Goal: Find specific page/section: Find specific page/section

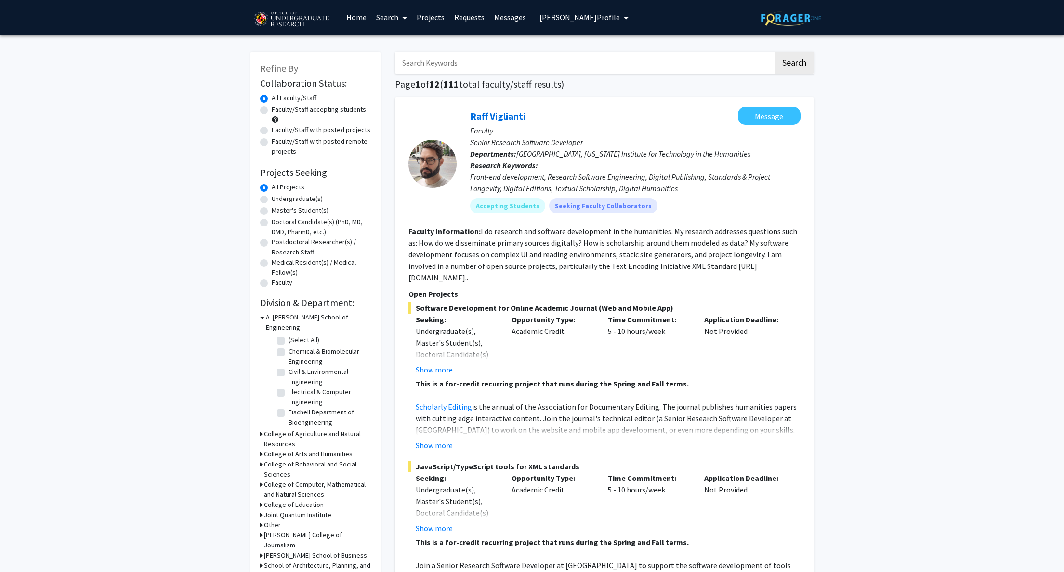
click at [356, 17] on link "Home" at bounding box center [357, 17] width 30 height 34
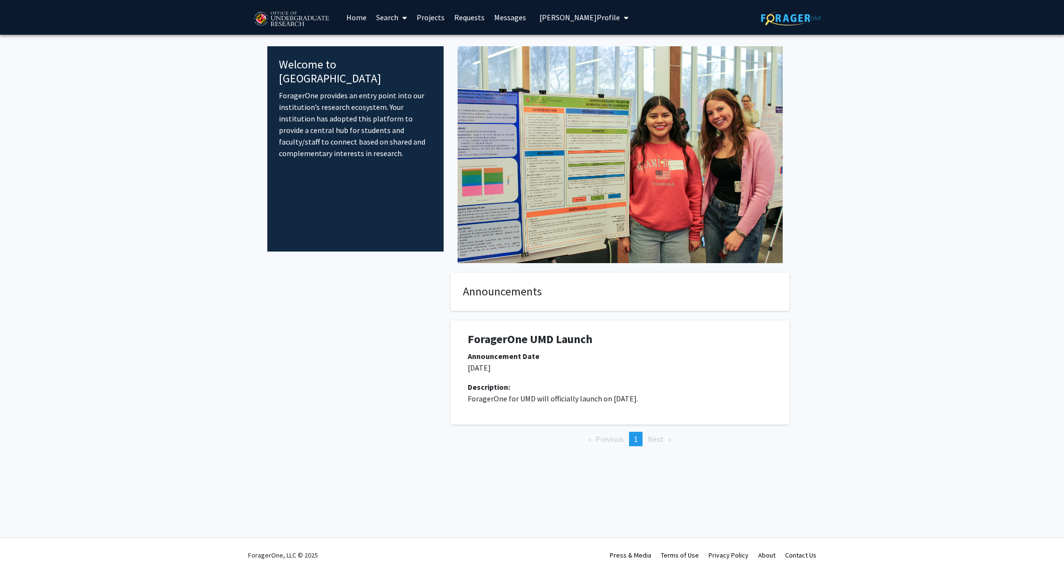
click at [589, 19] on span "[PERSON_NAME] Profile" at bounding box center [580, 18] width 80 height 10
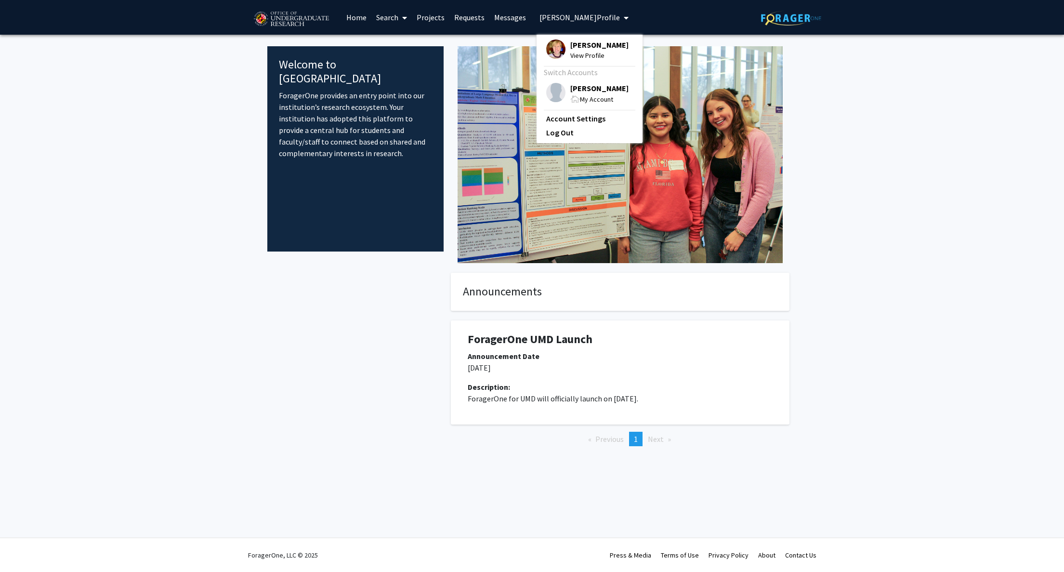
click at [583, 91] on span "[PERSON_NAME]" at bounding box center [599, 88] width 58 height 11
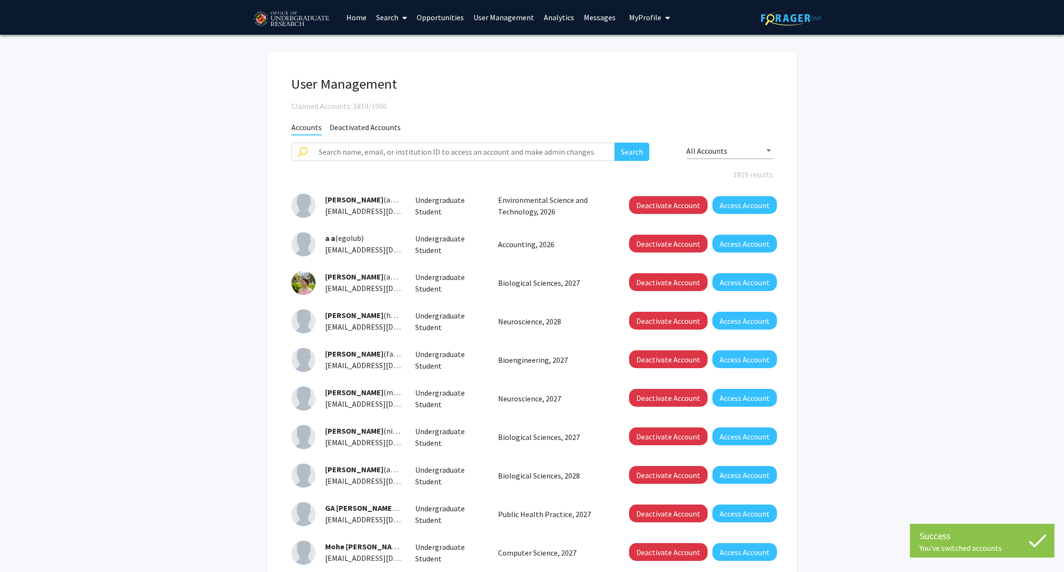
click at [545, 21] on link "Analytics" at bounding box center [559, 17] width 40 height 34
